Goal: Register for event/course

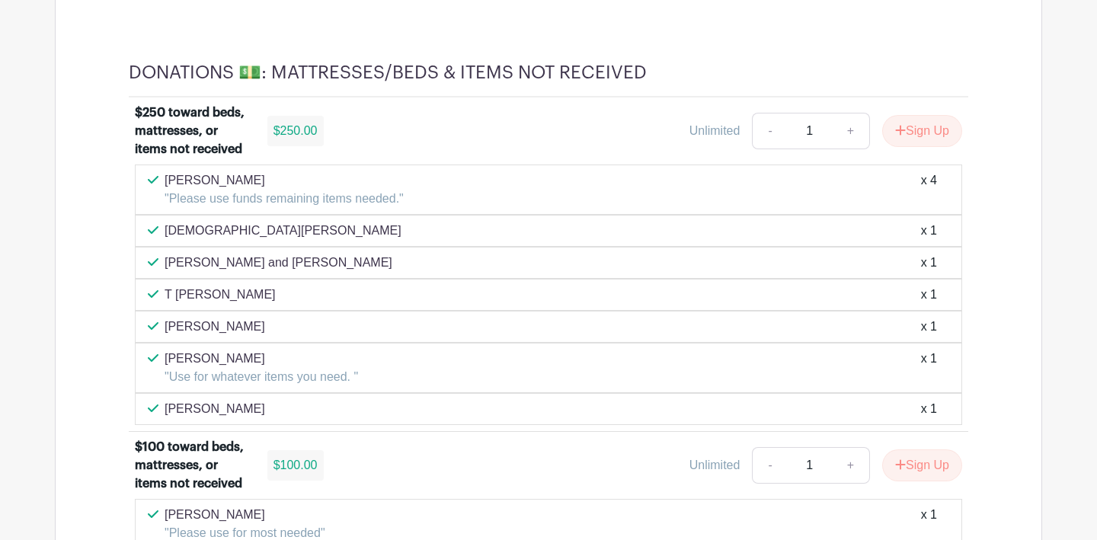
scroll to position [9691, 0]
click at [914, 146] on button "Sign Up" at bounding box center [922, 130] width 80 height 32
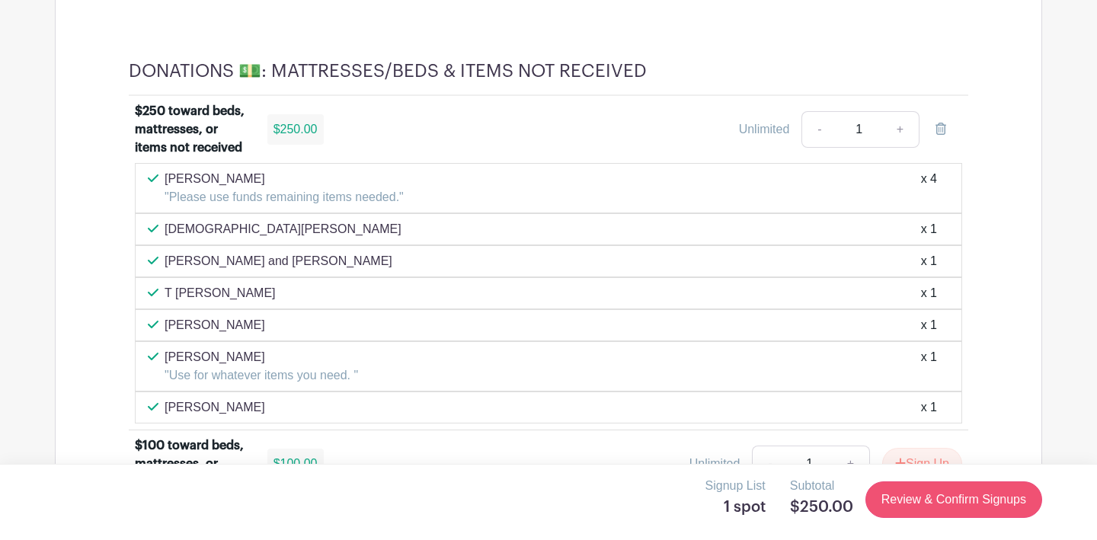
click at [939, 496] on link "Review & Confirm Signups" at bounding box center [954, 500] width 177 height 37
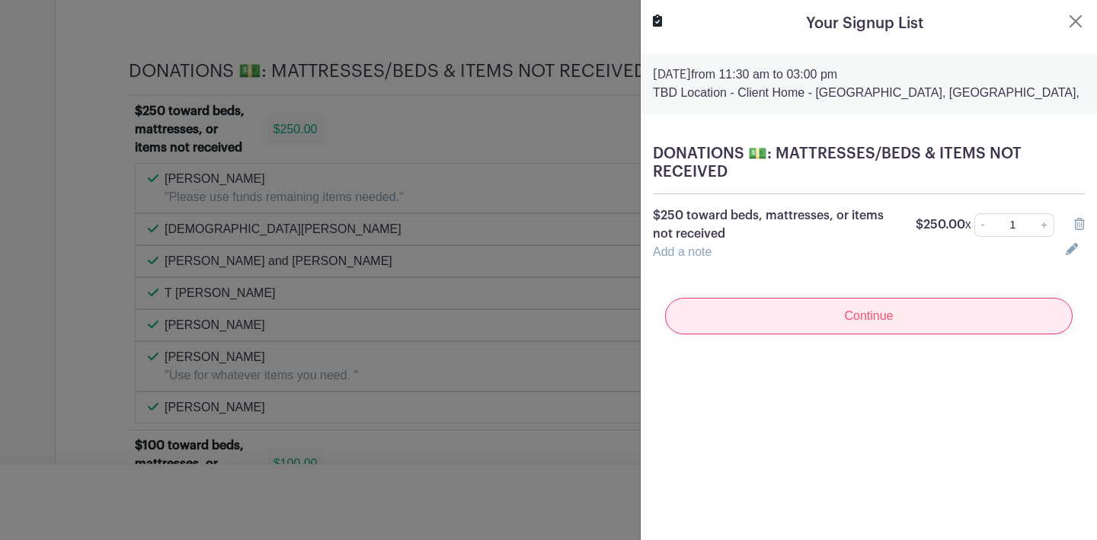
click at [830, 322] on input "Continue" at bounding box center [869, 316] width 408 height 37
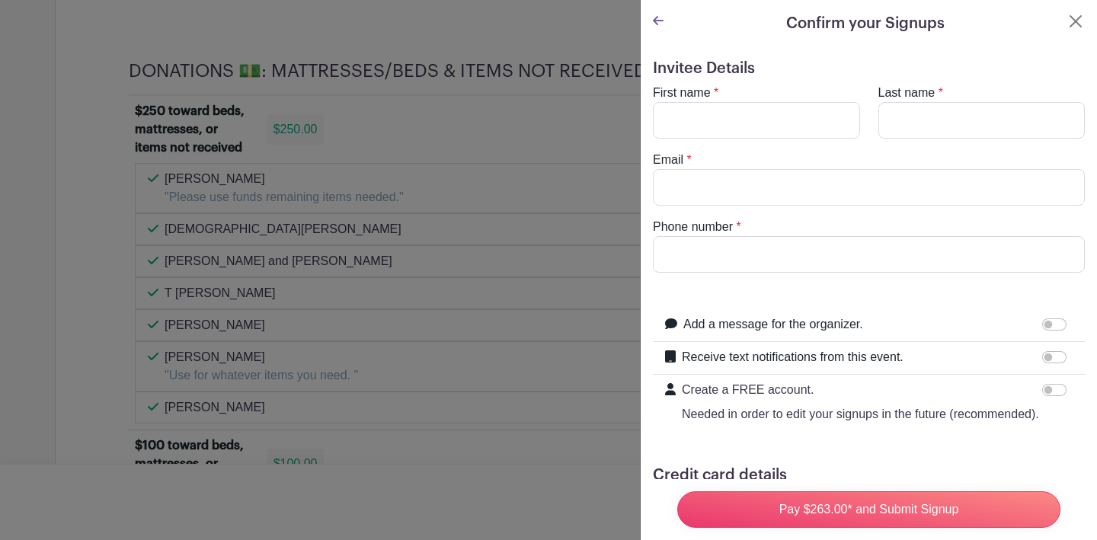
scroll to position [0, 0]
click at [841, 120] on input "First name" at bounding box center [756, 120] width 207 height 37
type input "[PERSON_NAME]"
type input "Woodman"
type input "9252553312"
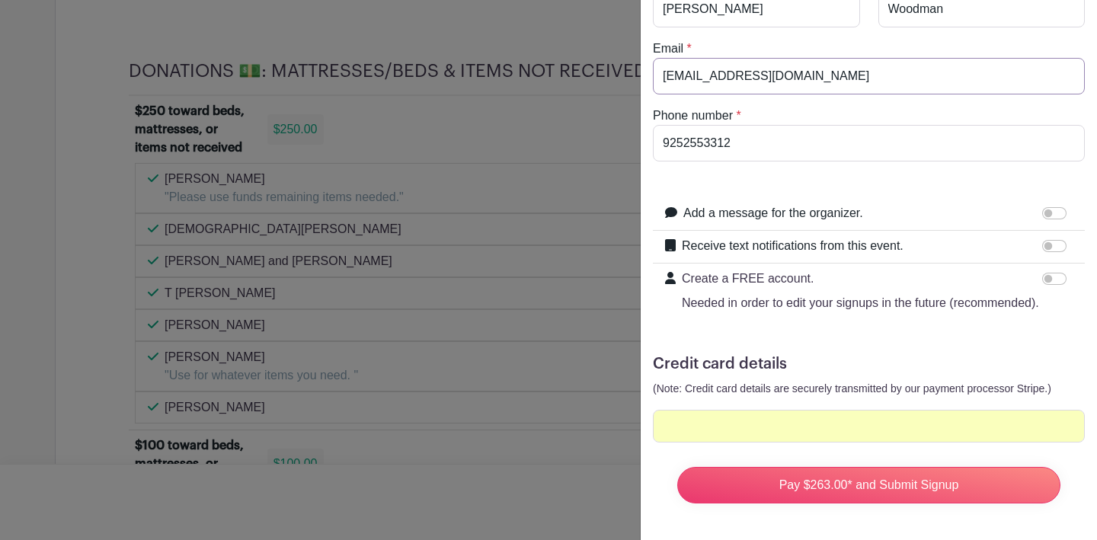
scroll to position [111, 0]
type input "[EMAIL_ADDRESS][DOMAIN_NAME]"
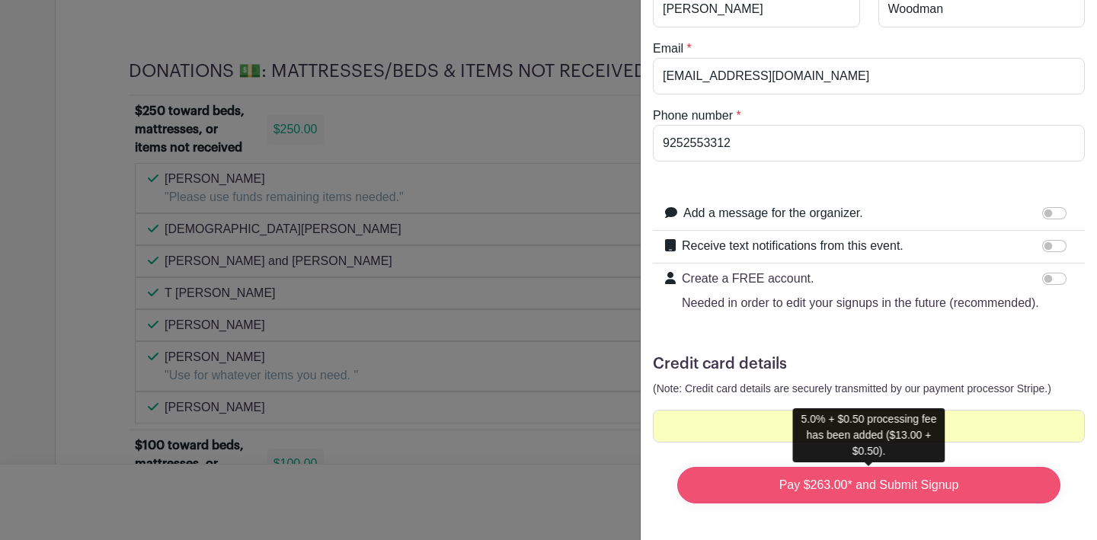
click at [861, 485] on input "Pay $263.00* and Submit Signup" at bounding box center [868, 485] width 383 height 37
click at [940, 491] on input "Pay $263.00* and Submit Signup" at bounding box center [868, 485] width 383 height 37
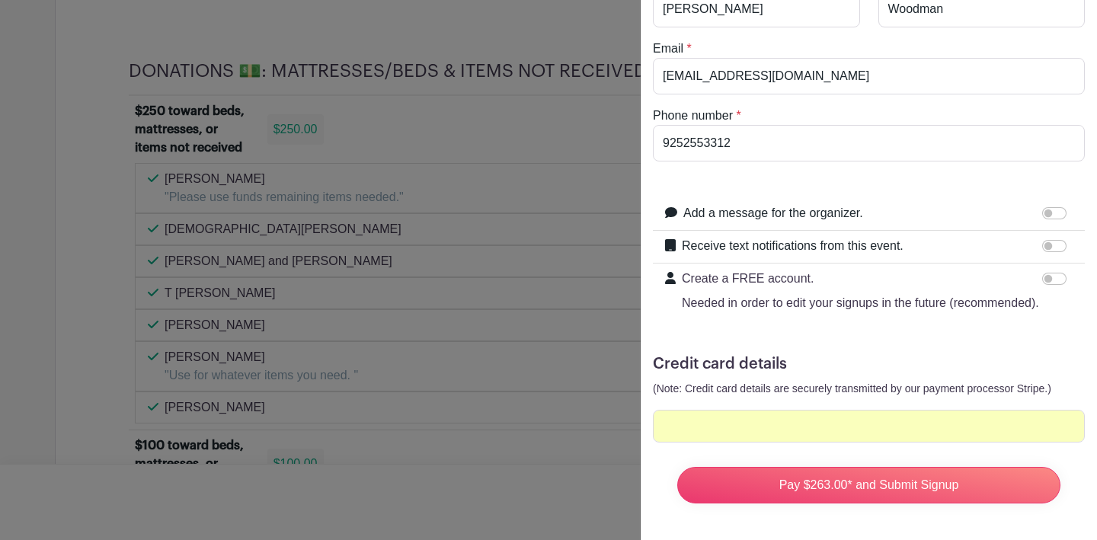
click at [899, 443] on div at bounding box center [869, 426] width 432 height 33
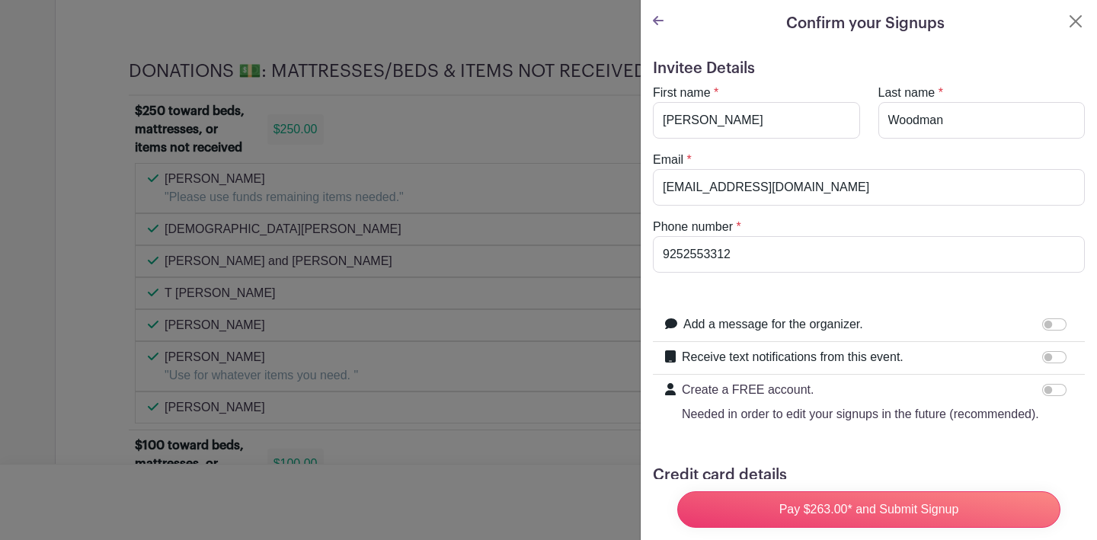
scroll to position [0, 0]
click at [658, 21] on icon at bounding box center [658, 20] width 11 height 9
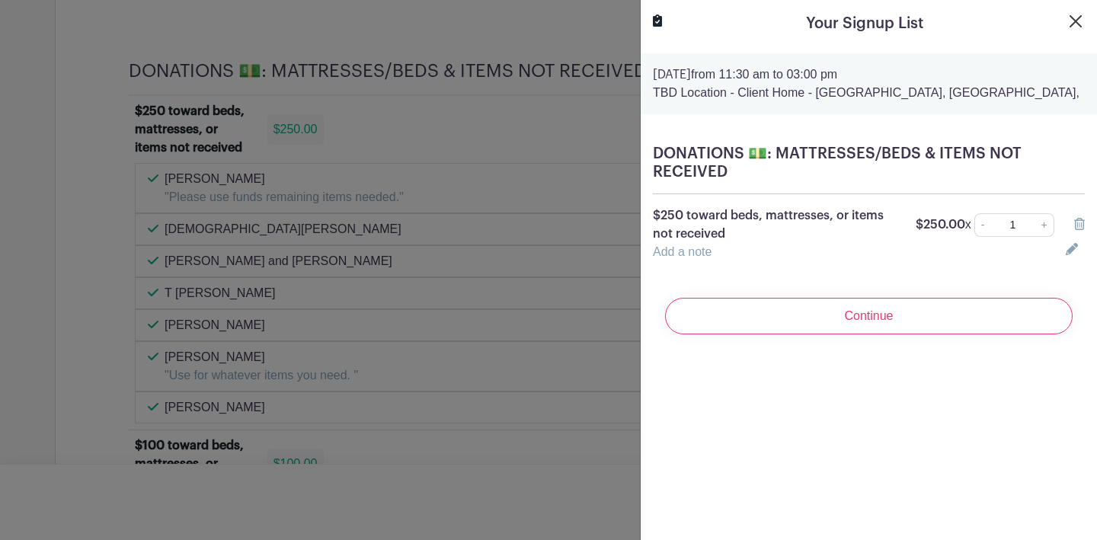
click at [1075, 19] on button "Close" at bounding box center [1076, 21] width 18 height 18
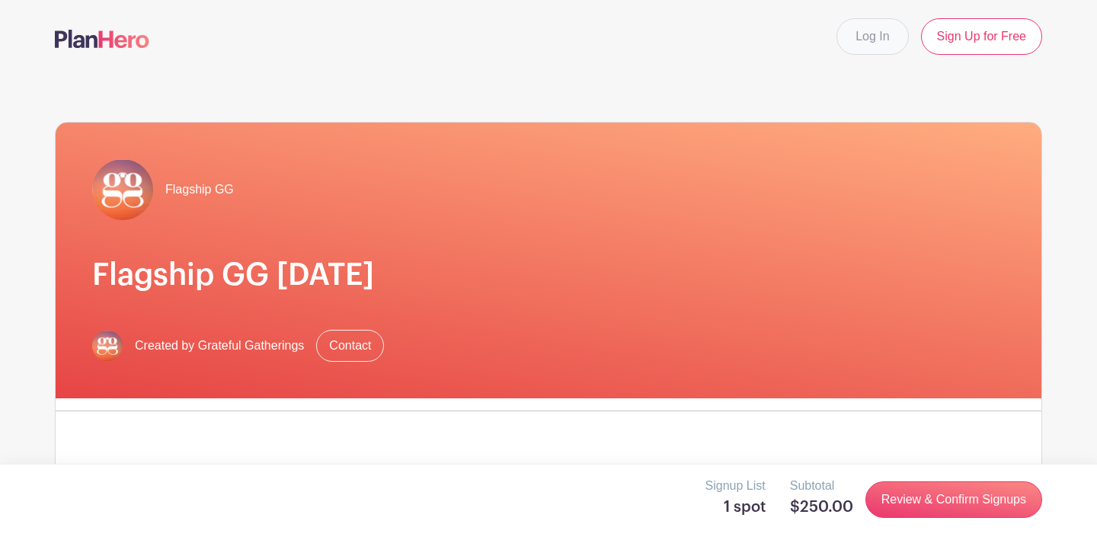
click at [879, 40] on link "Log In" at bounding box center [873, 36] width 72 height 37
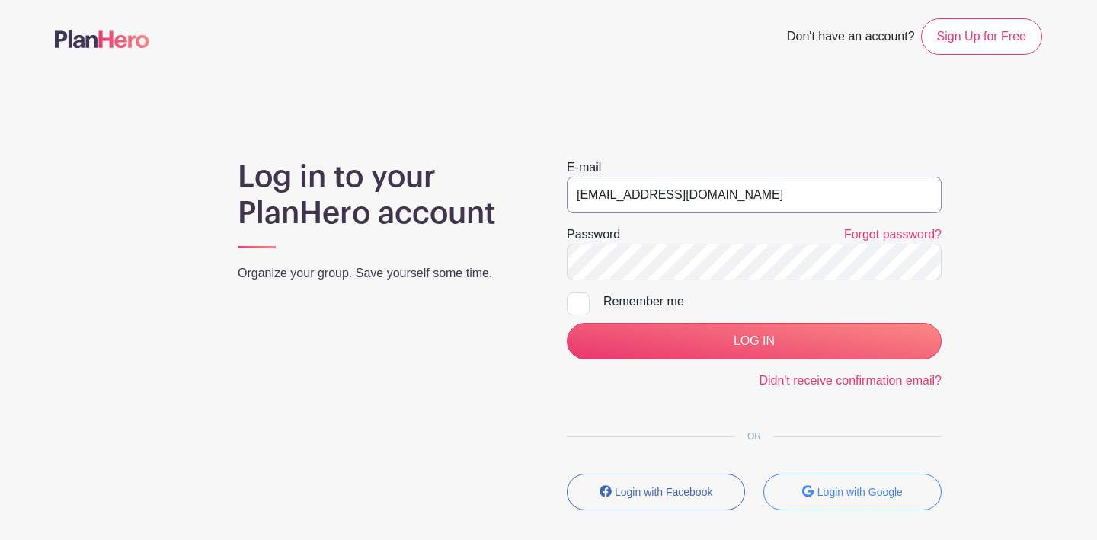
type input "[EMAIL_ADDRESS][DOMAIN_NAME]"
click at [434, 349] on div "Log in to your PlanHero account Organize your group. Save yourself some time." at bounding box center [383, 340] width 329 height 364
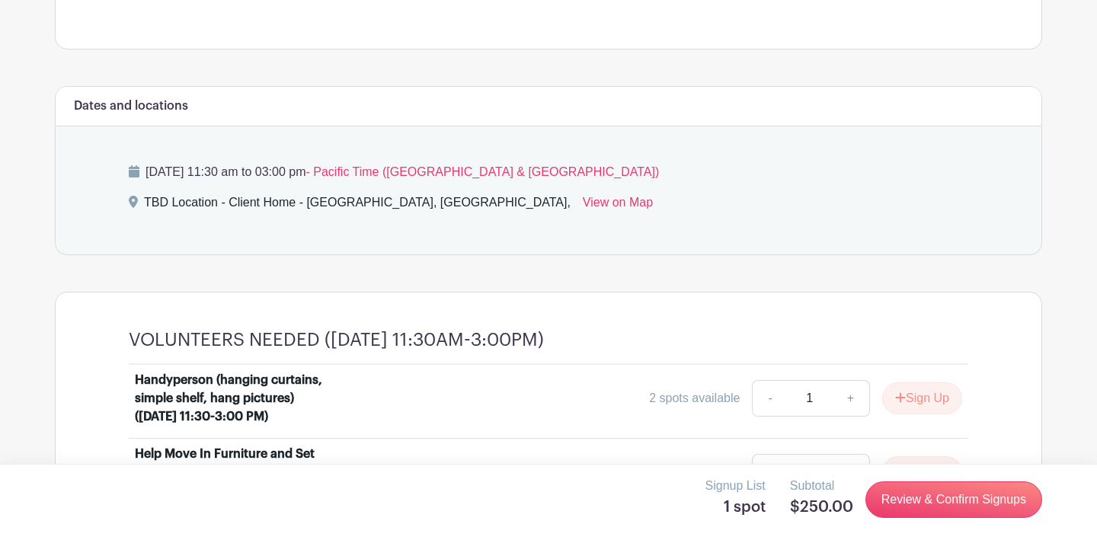
scroll to position [777, 0]
click at [933, 505] on link "Review & Confirm Signups" at bounding box center [954, 500] width 177 height 37
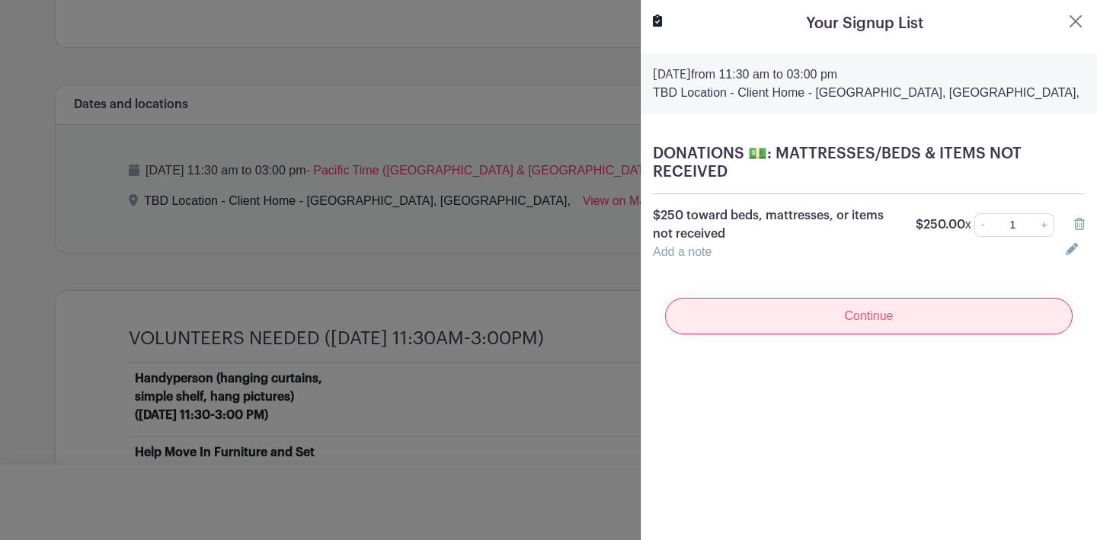
click at [882, 318] on input "Continue" at bounding box center [869, 316] width 408 height 37
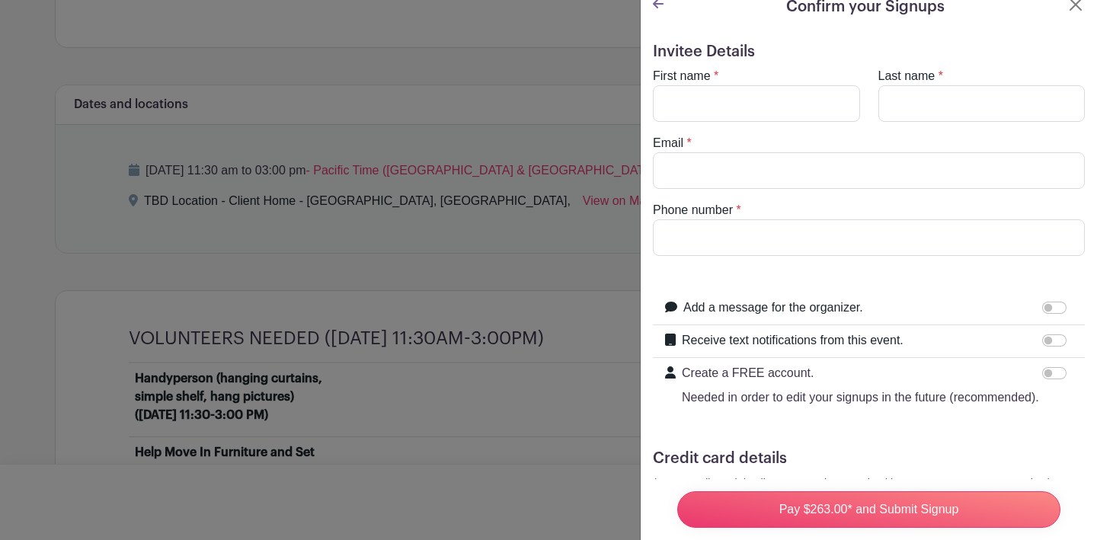
scroll to position [18, 0]
type input "[PERSON_NAME]"
type input "woodman"
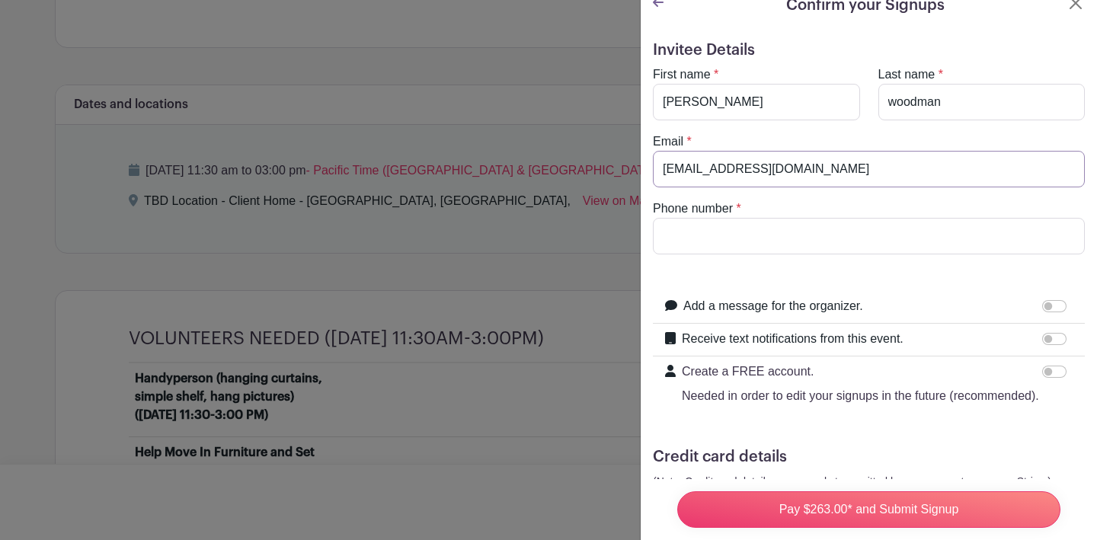
type input "[EMAIL_ADDRESS][DOMAIN_NAME]"
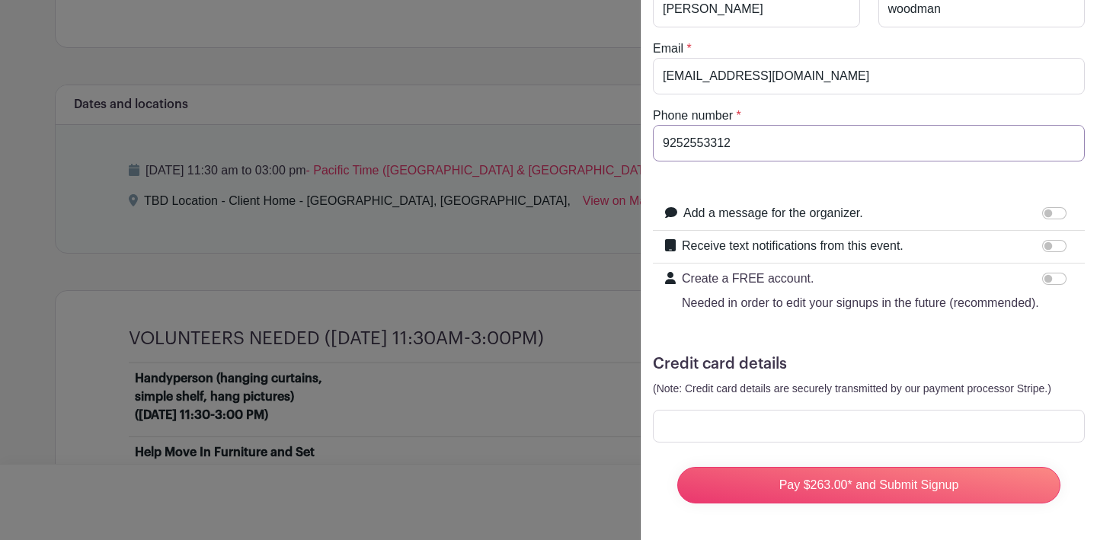
scroll to position [111, 0]
type input "9252553312"
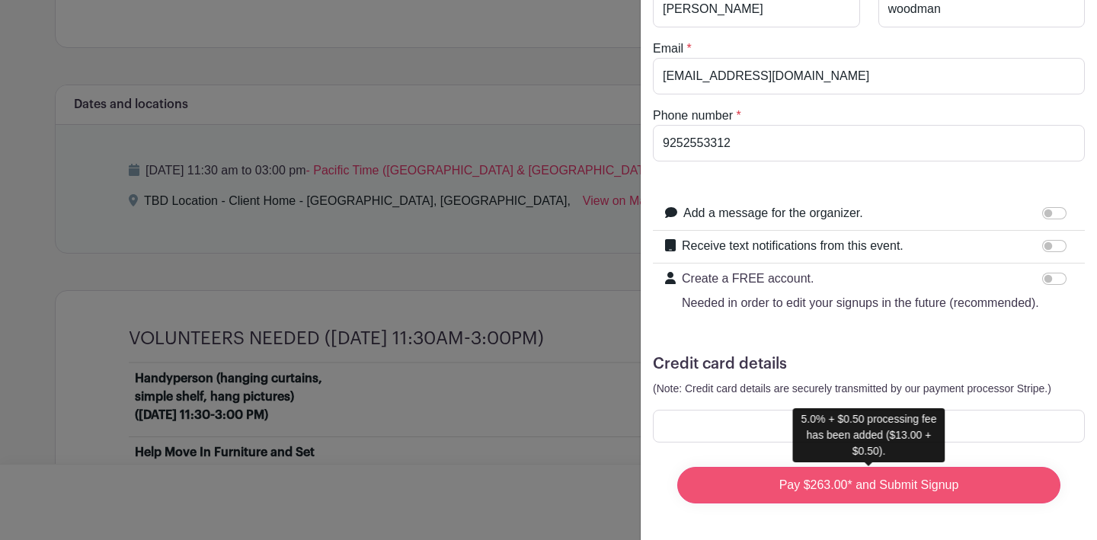
click at [857, 488] on input "Pay $263.00* and Submit Signup" at bounding box center [868, 485] width 383 height 37
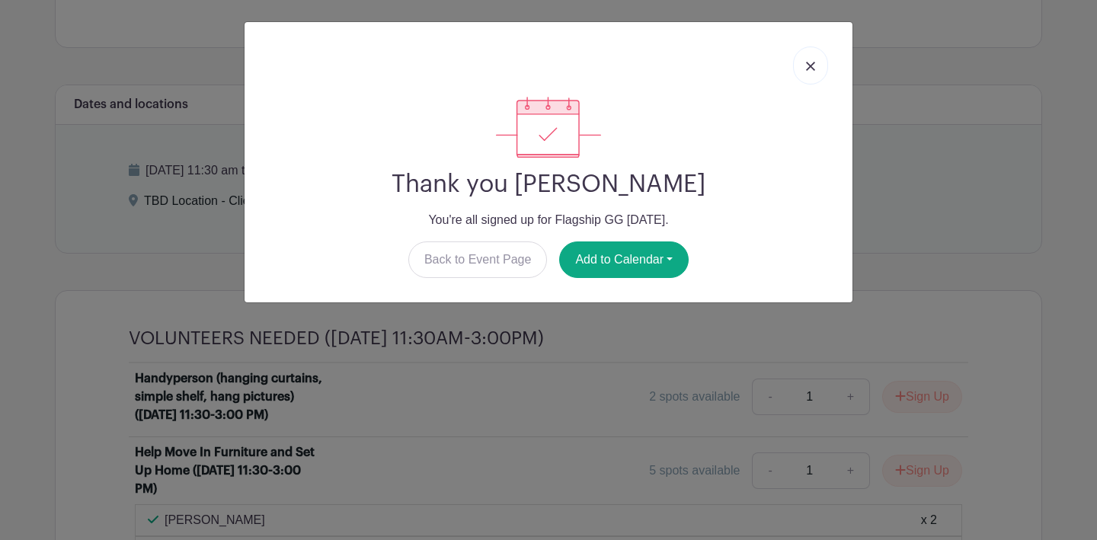
click at [811, 61] on link at bounding box center [810, 65] width 35 height 38
